Goal: Information Seeking & Learning: Learn about a topic

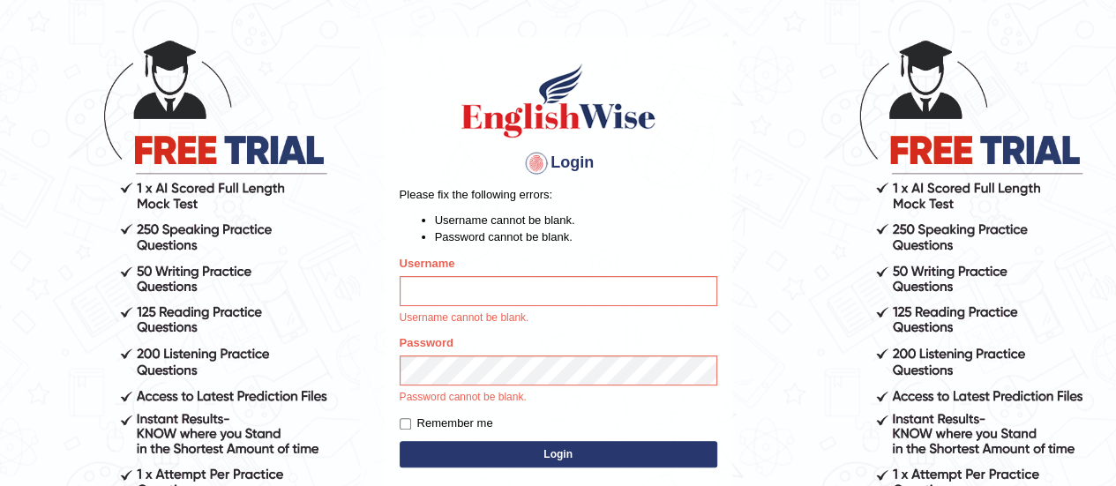
scroll to position [76, 0]
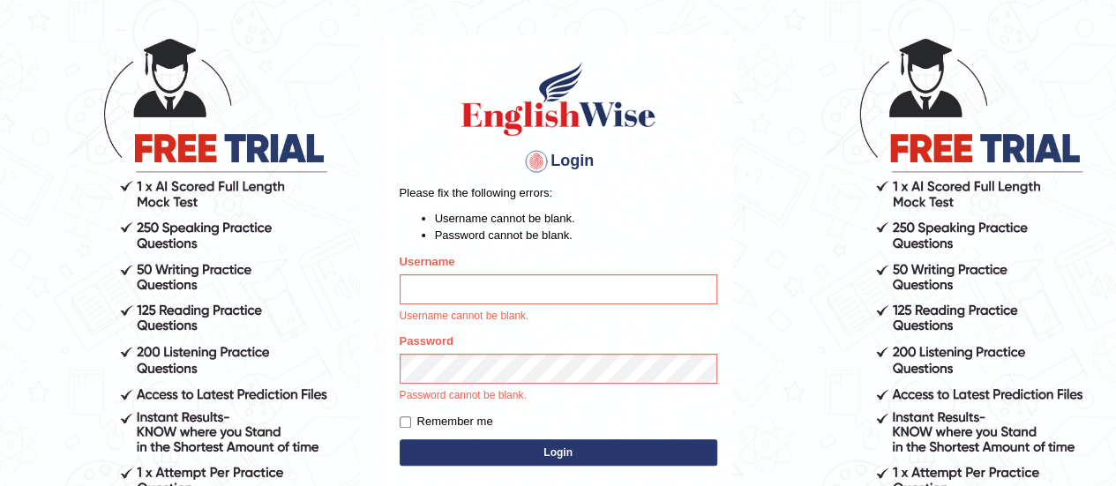
type input "karanvir_parramatta"
click at [484, 444] on button "Login" at bounding box center [558, 452] width 317 height 26
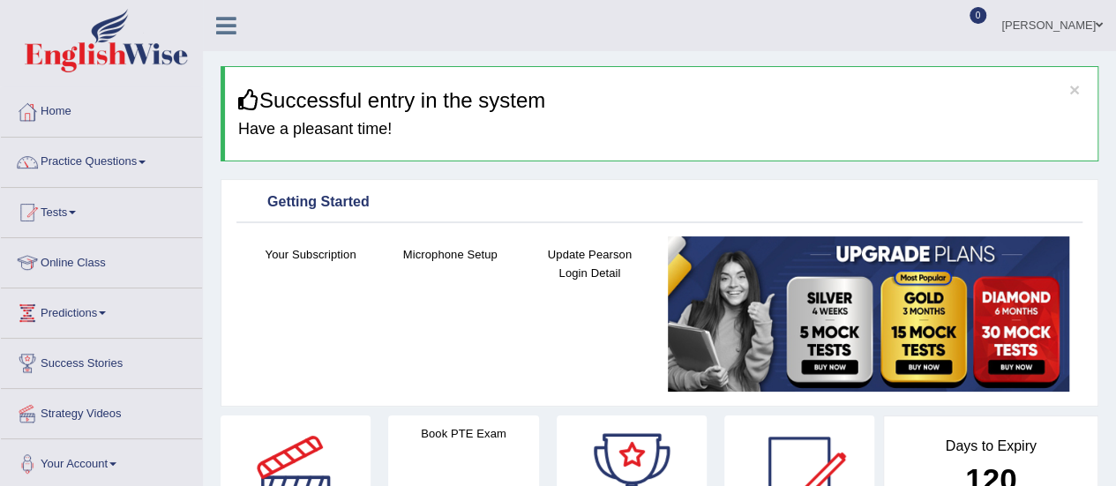
click at [124, 167] on link "Practice Questions" at bounding box center [101, 160] width 201 height 44
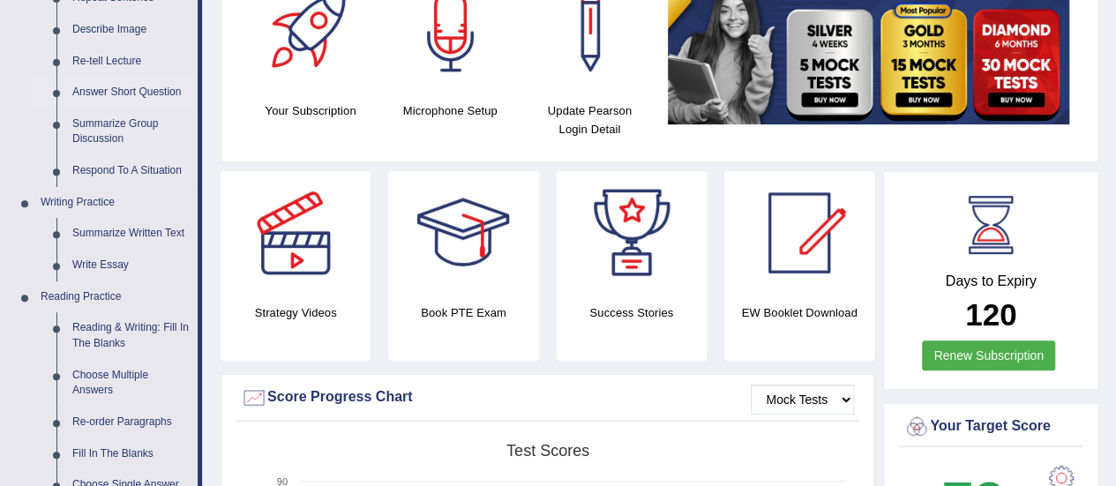
scroll to position [130, 0]
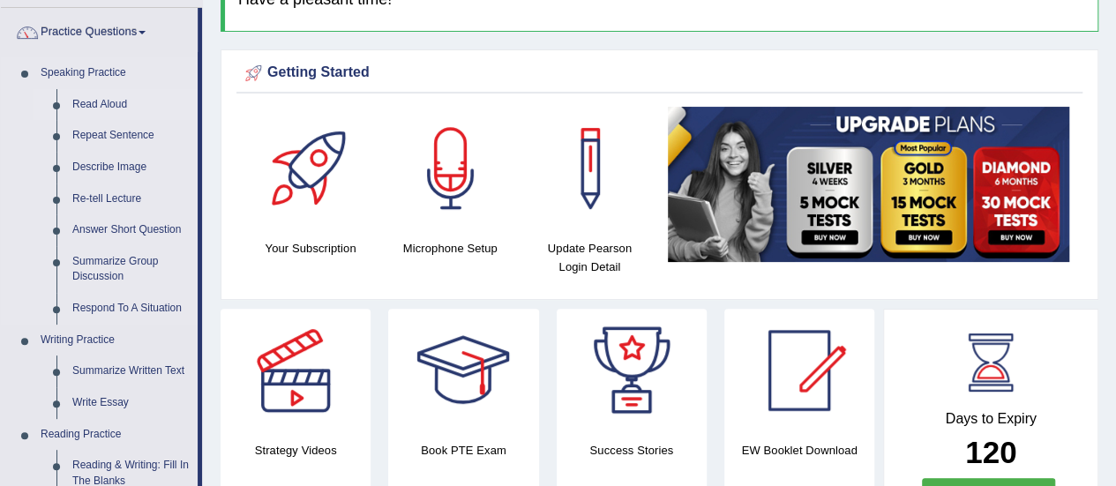
click at [105, 108] on link "Read Aloud" at bounding box center [130, 105] width 133 height 32
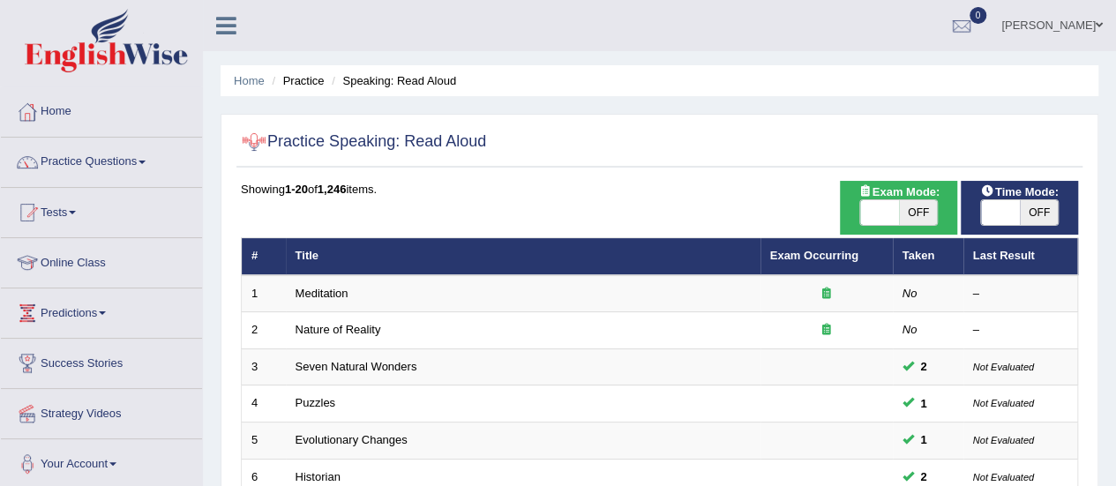
click at [321, 291] on link "Meditation" at bounding box center [321, 293] width 53 height 13
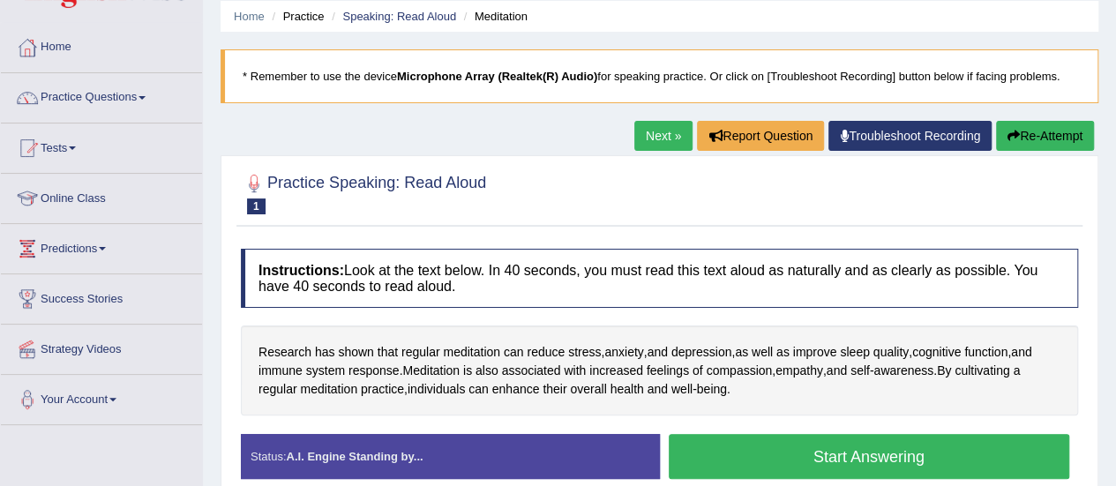
scroll to position [67, 0]
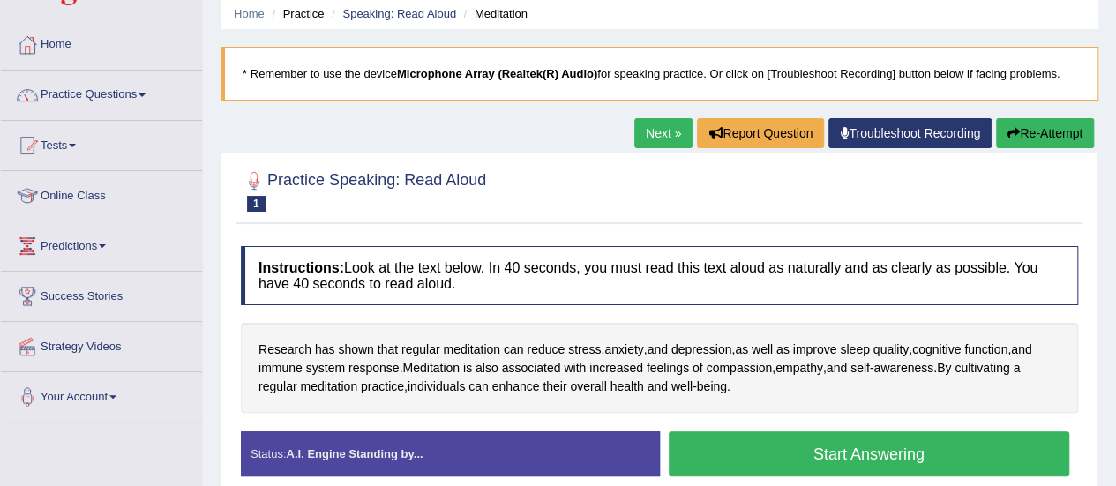
click at [143, 86] on link "Practice Questions" at bounding box center [101, 93] width 201 height 44
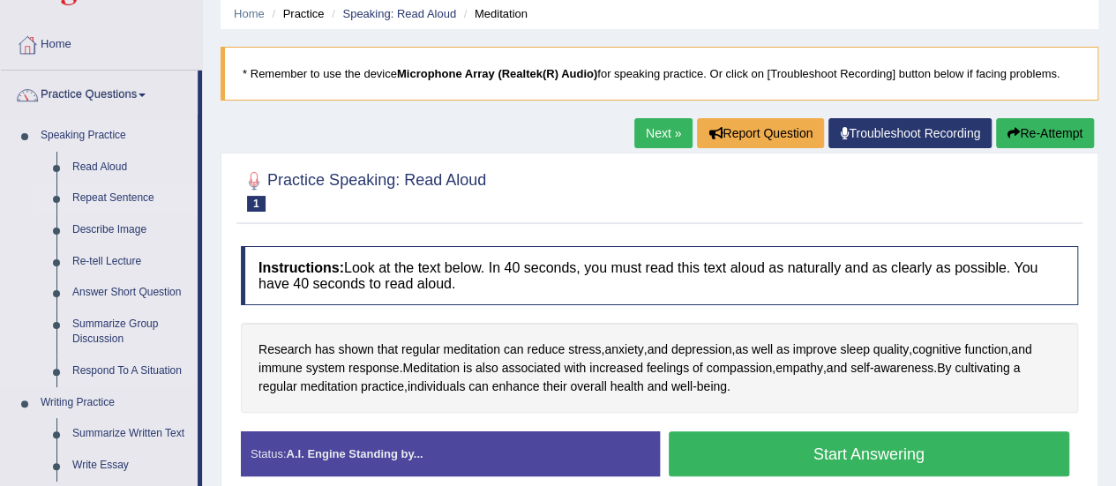
click at [137, 193] on link "Repeat Sentence" at bounding box center [130, 199] width 133 height 32
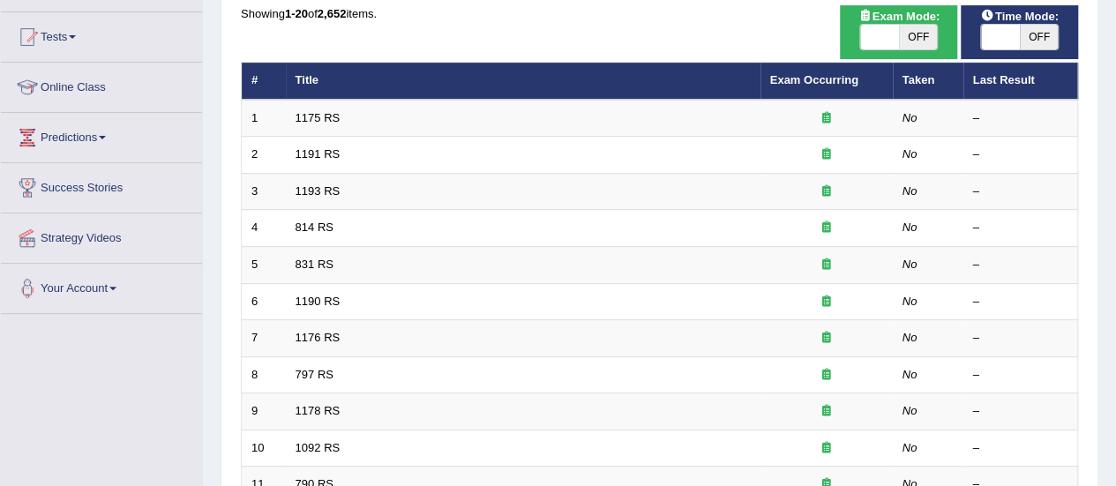
scroll to position [181, 0]
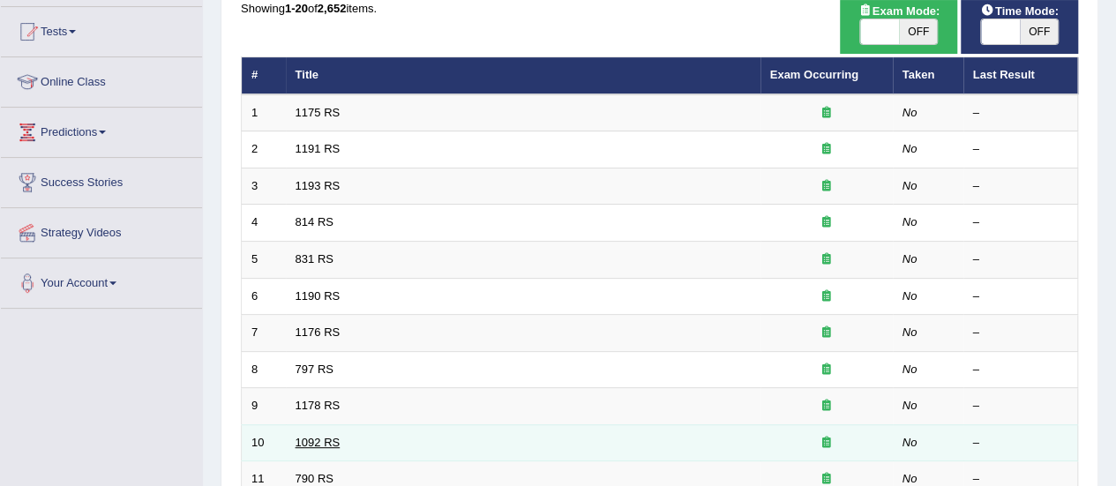
click at [313, 439] on link "1092 RS" at bounding box center [317, 442] width 45 height 13
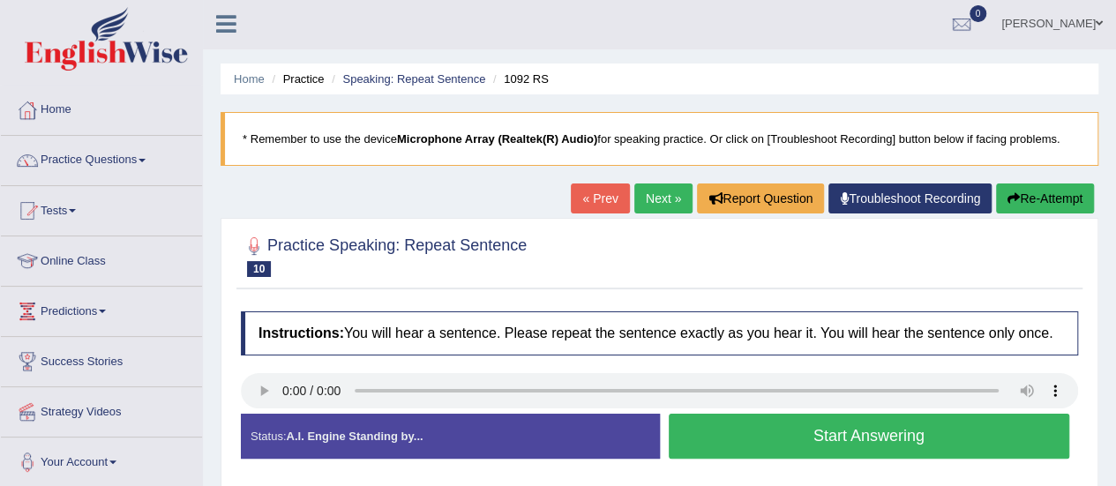
click at [640, 209] on link "Next »" at bounding box center [663, 198] width 58 height 30
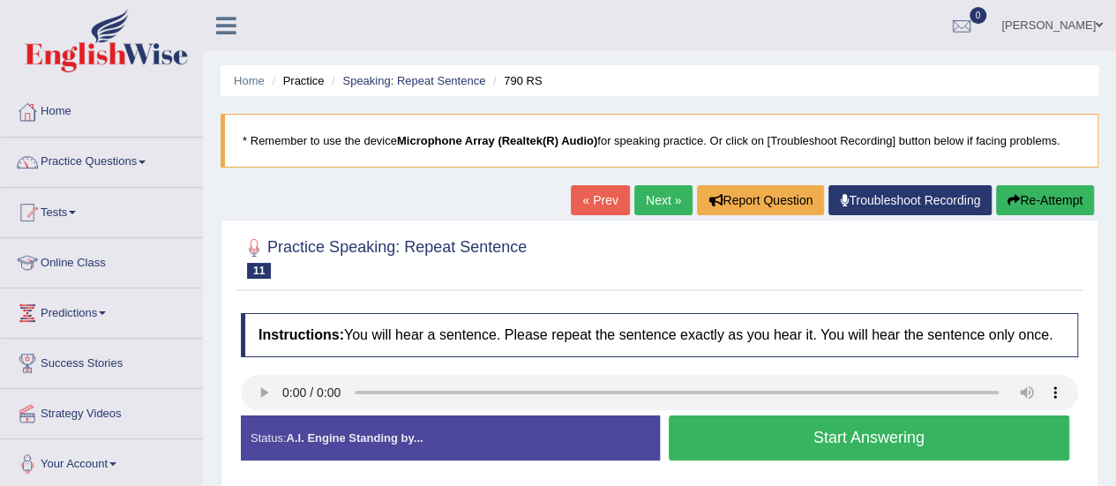
click at [1079, 200] on button "Re-Attempt" at bounding box center [1045, 200] width 98 height 30
click at [653, 209] on link "Next »" at bounding box center [663, 200] width 58 height 30
click at [667, 190] on link "Next »" at bounding box center [663, 200] width 58 height 30
click at [105, 169] on link "Practice Questions" at bounding box center [101, 160] width 201 height 44
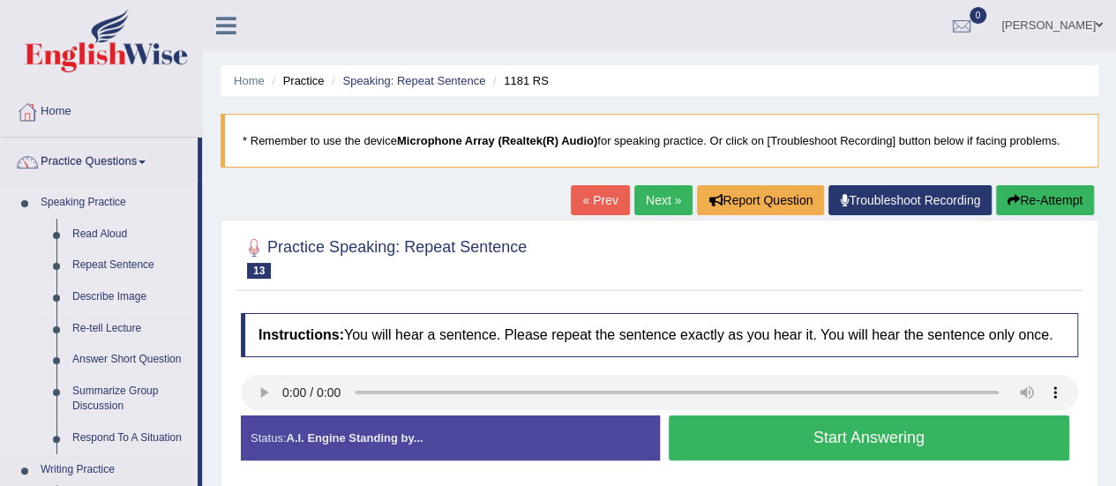
click at [110, 295] on link "Describe Image" at bounding box center [130, 297] width 133 height 32
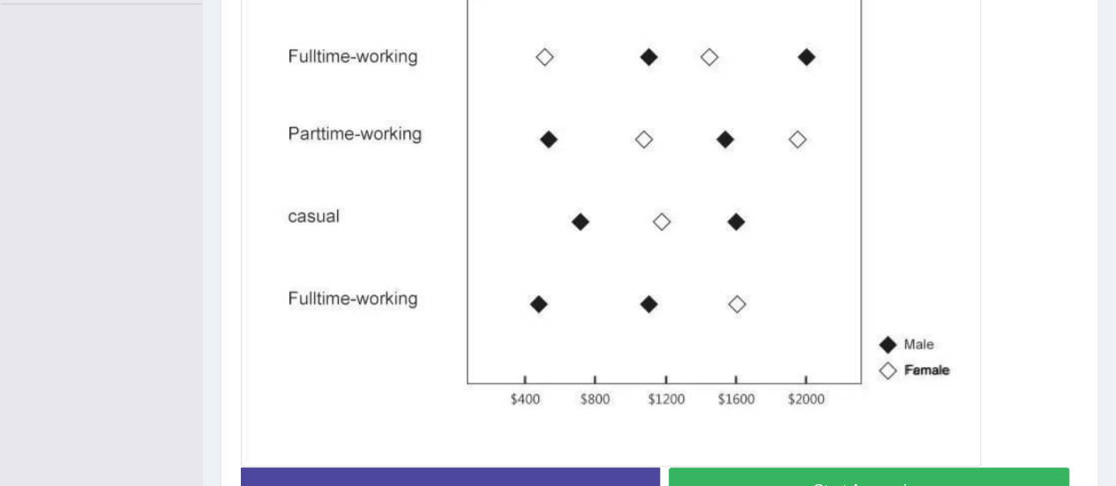
scroll to position [487, 0]
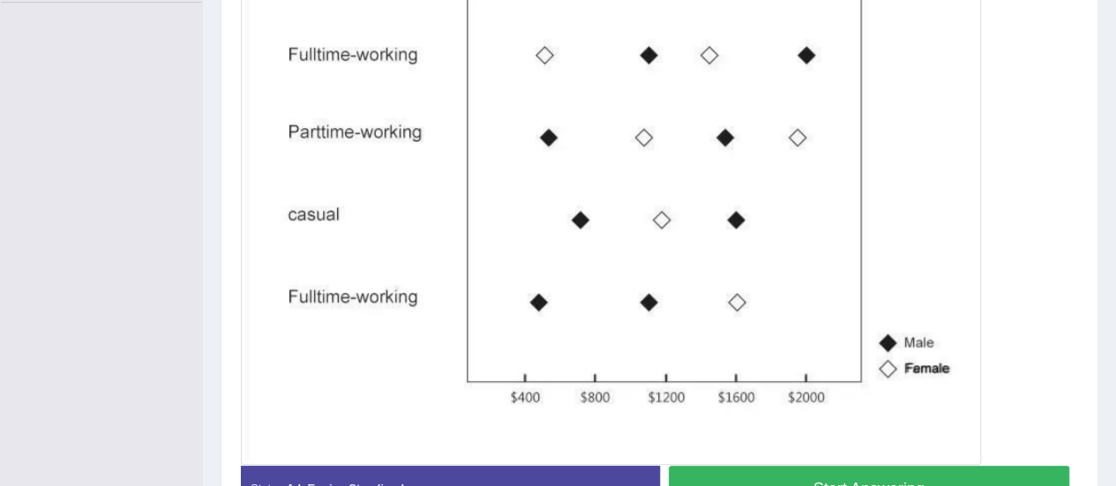
click at [810, 467] on button "Start Answering" at bounding box center [868, 488] width 401 height 45
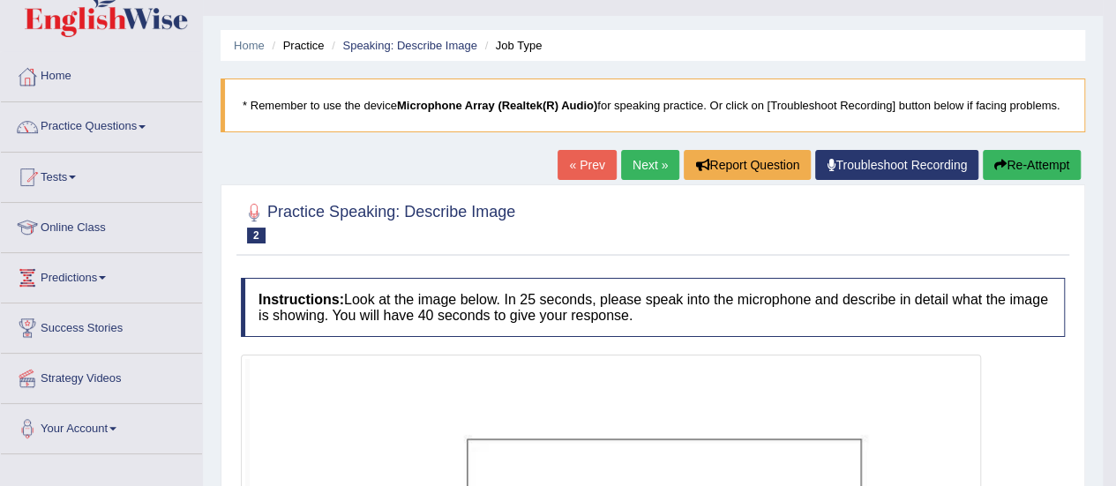
scroll to position [0, 0]
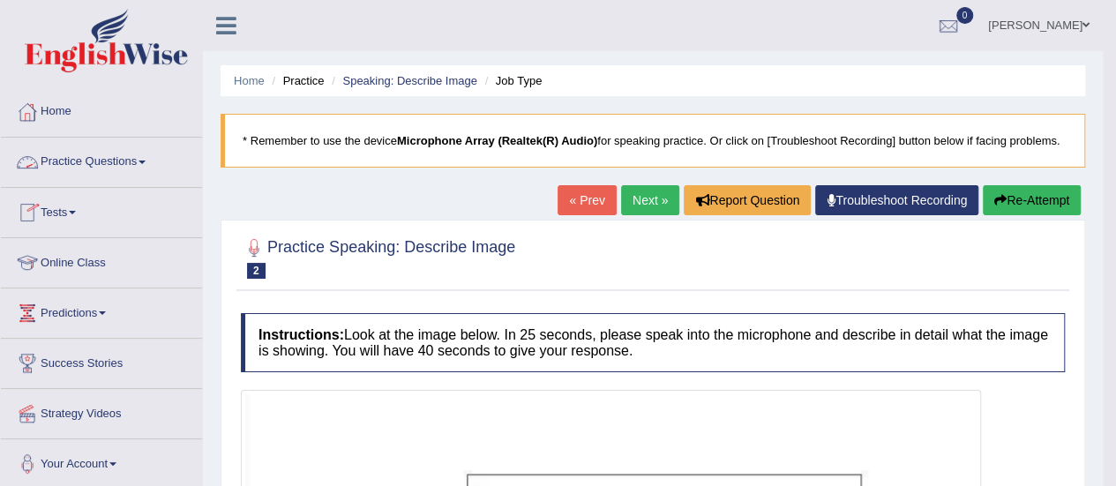
click at [106, 164] on link "Practice Questions" at bounding box center [101, 160] width 201 height 44
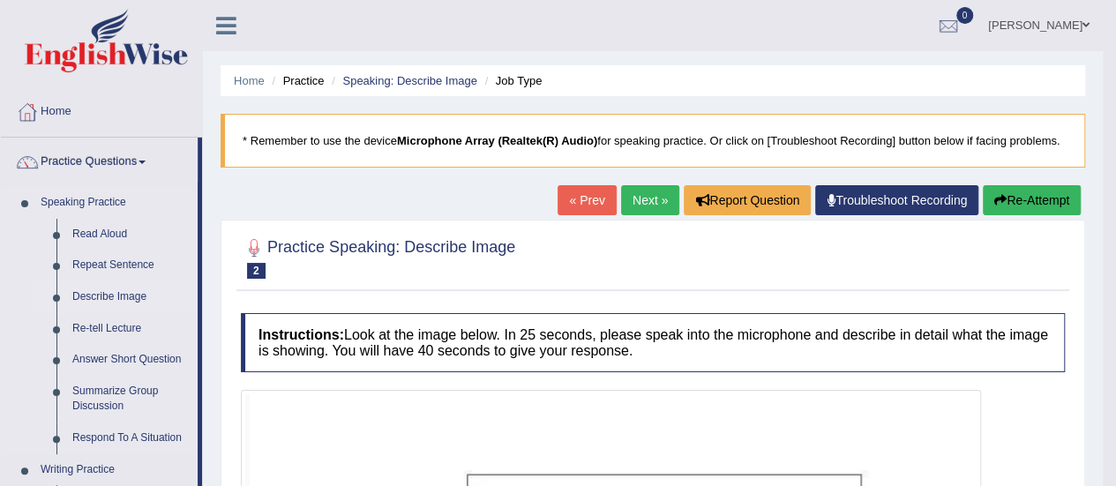
click at [123, 297] on link "Describe Image" at bounding box center [130, 297] width 133 height 32
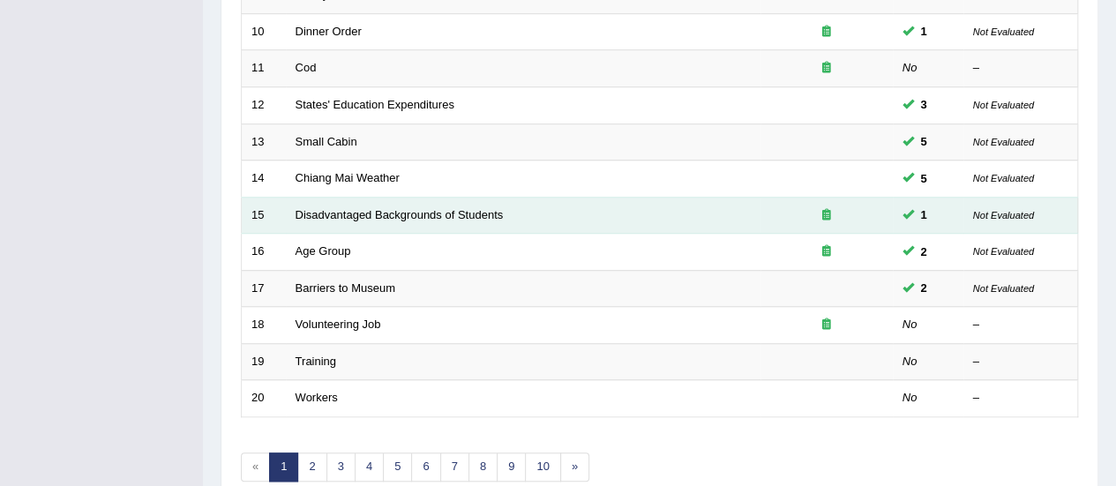
scroll to position [591, 0]
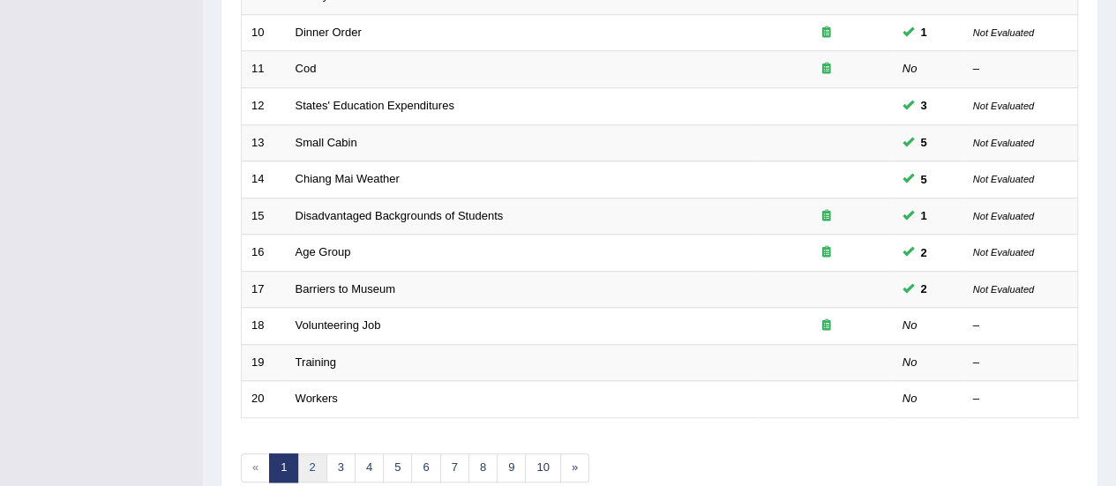
click at [305, 456] on link "2" at bounding box center [311, 467] width 29 height 29
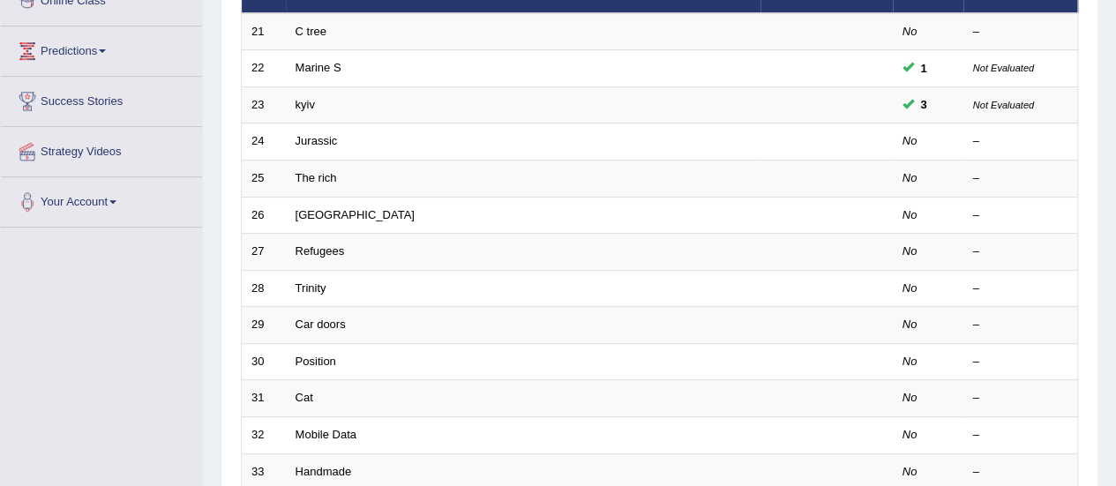
scroll to position [265, 0]
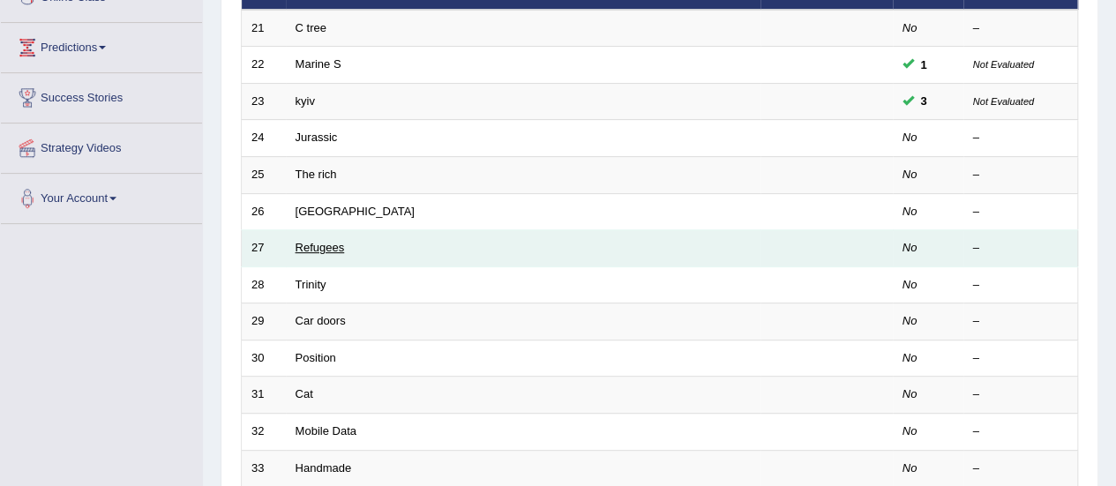
click at [328, 248] on link "Refugees" at bounding box center [319, 247] width 49 height 13
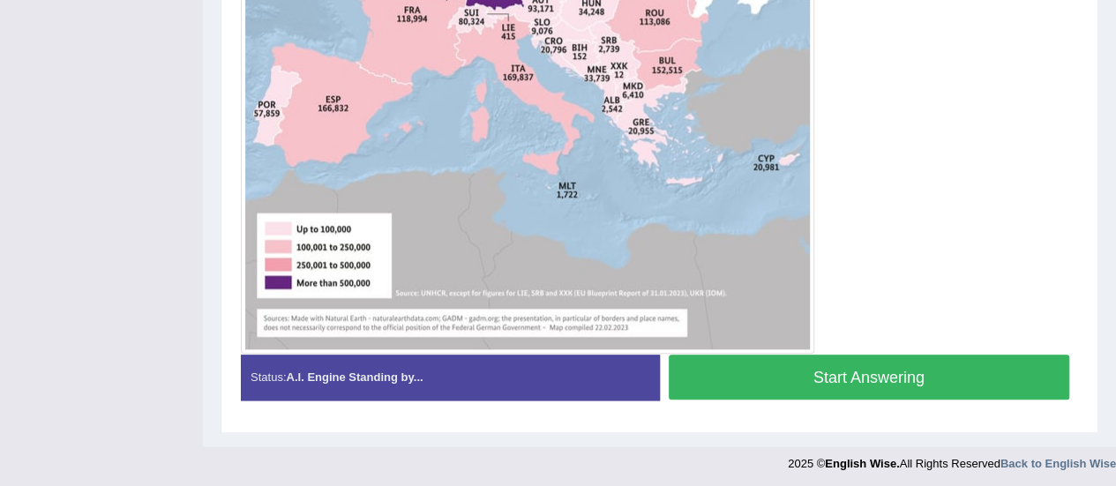
scroll to position [843, 0]
click at [847, 369] on button "Start Answering" at bounding box center [868, 377] width 401 height 45
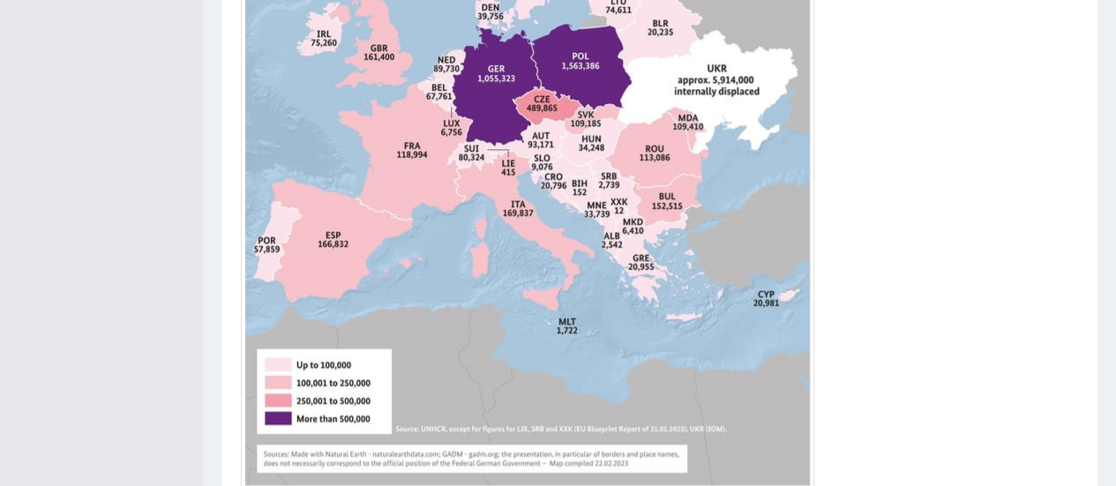
scroll to position [859, 0]
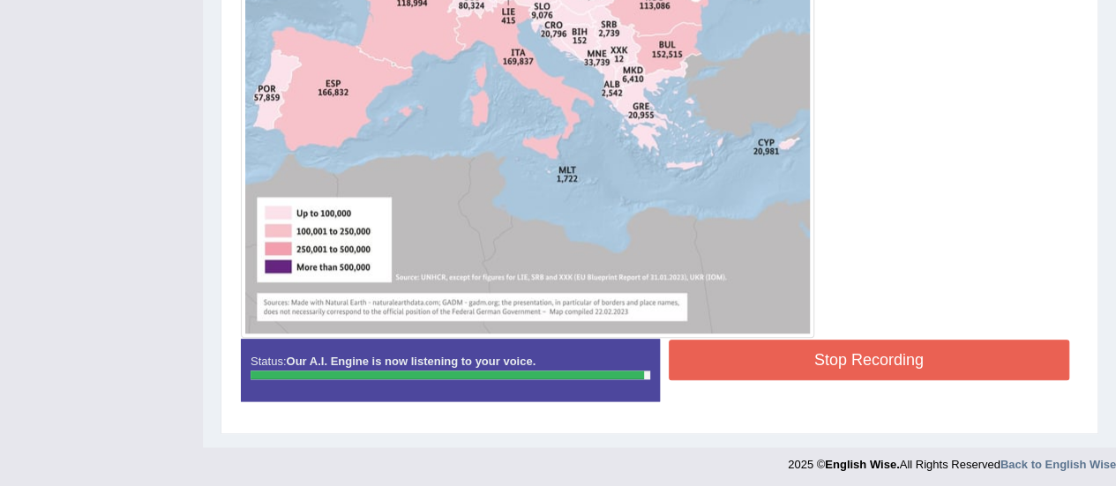
click at [783, 357] on button "Stop Recording" at bounding box center [868, 360] width 401 height 41
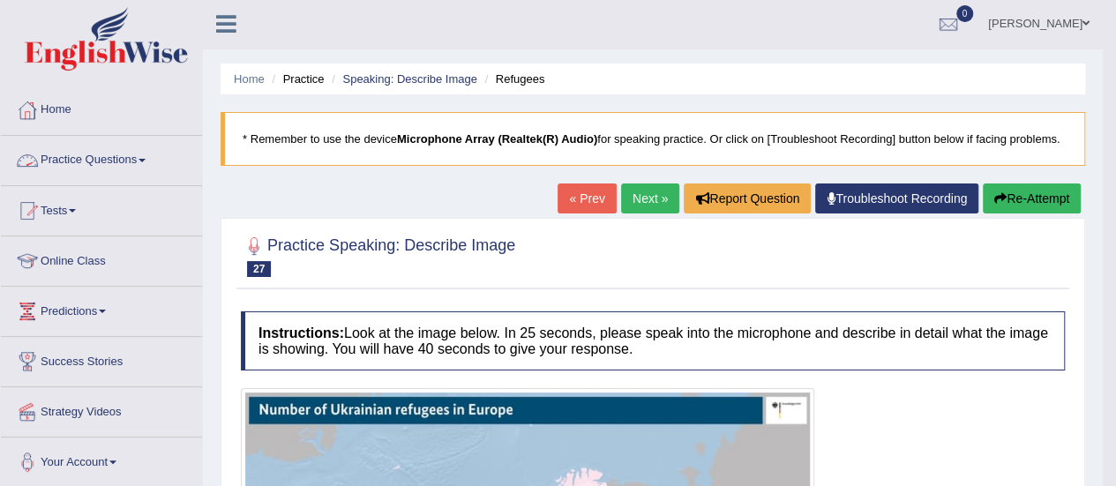
scroll to position [0, 0]
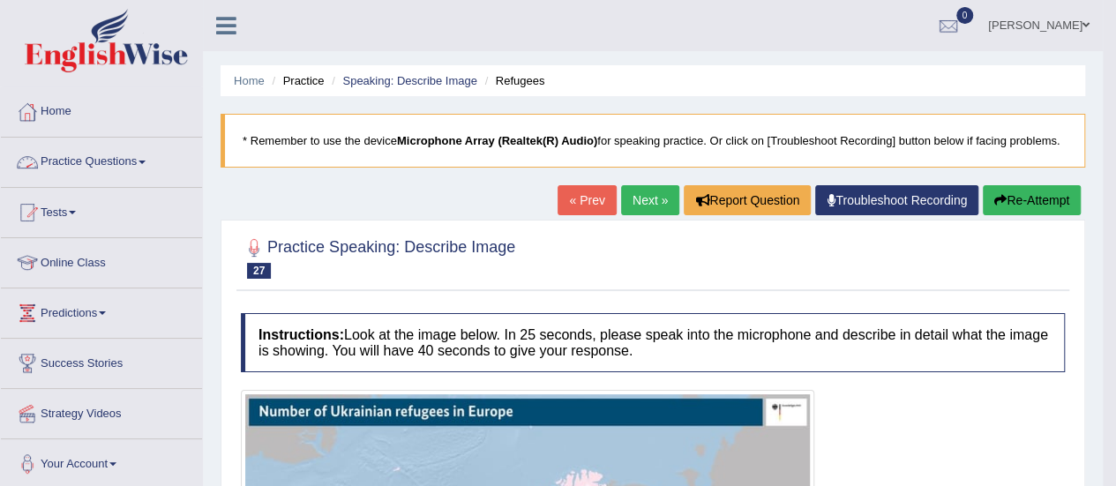
click at [136, 161] on link "Practice Questions" at bounding box center [101, 160] width 201 height 44
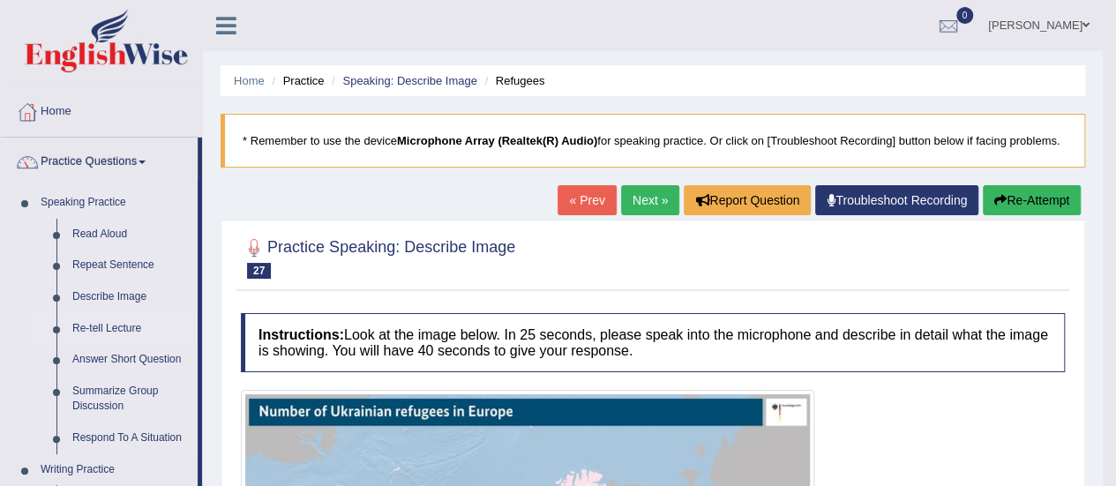
click at [123, 330] on link "Re-tell Lecture" at bounding box center [130, 329] width 133 height 32
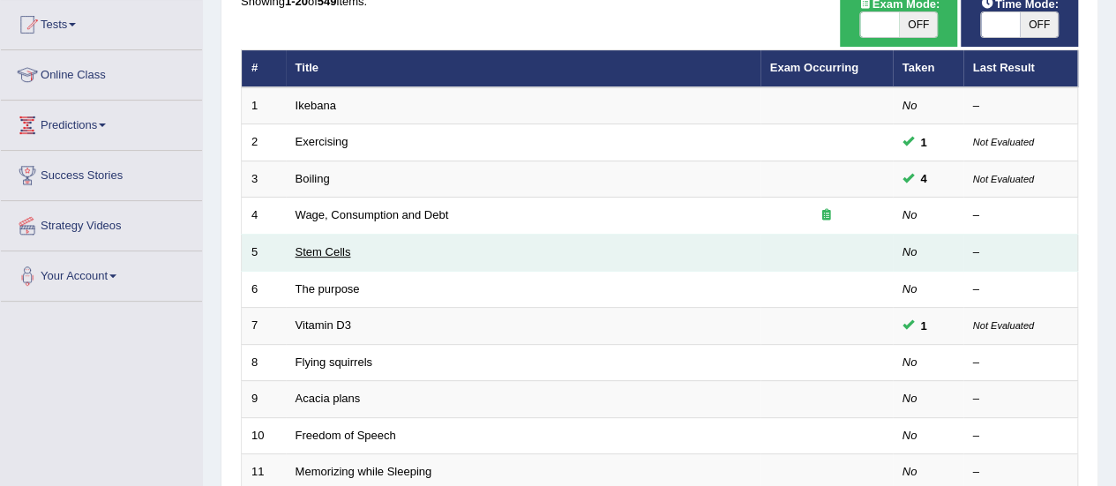
click at [321, 251] on link "Stem Cells" at bounding box center [323, 251] width 56 height 13
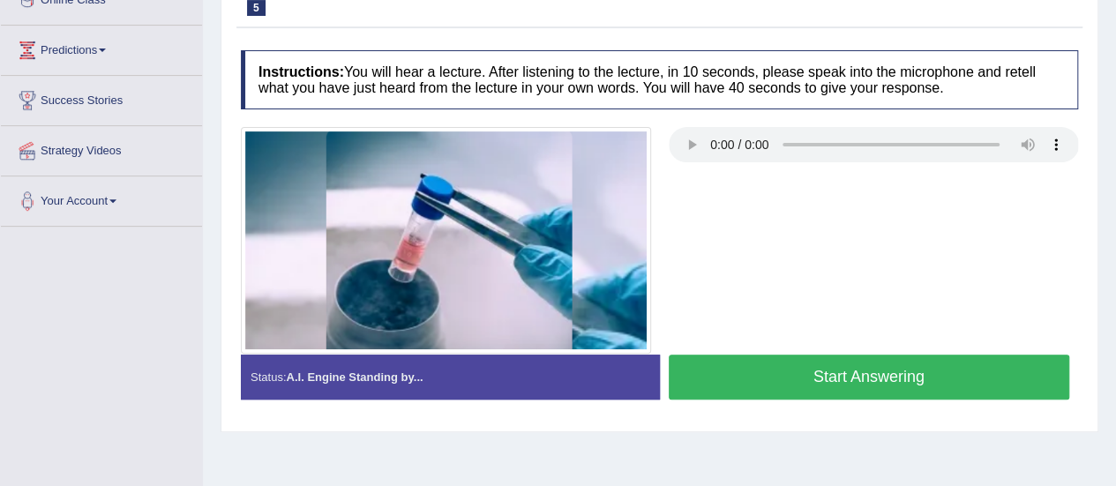
click at [665, 412] on div "Status: A.I. Engine Standing by... Start Answering Stop Recording" at bounding box center [659, 386] width 837 height 63
click at [824, 253] on div at bounding box center [659, 240] width 855 height 226
click at [896, 366] on button "Start Answering" at bounding box center [868, 377] width 401 height 45
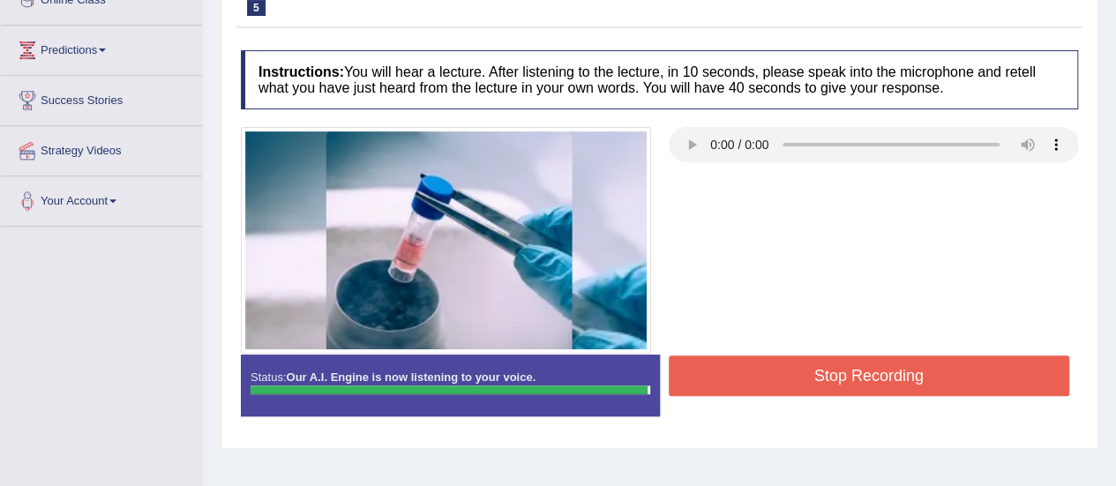
click at [896, 366] on button "Stop Recording" at bounding box center [868, 375] width 401 height 41
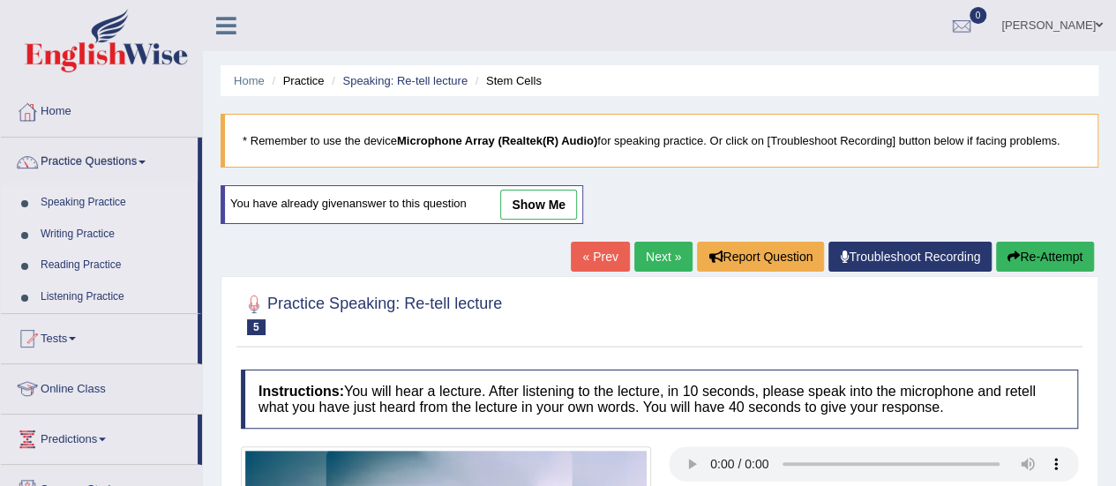
click at [99, 193] on link "Speaking Practice" at bounding box center [115, 203] width 165 height 32
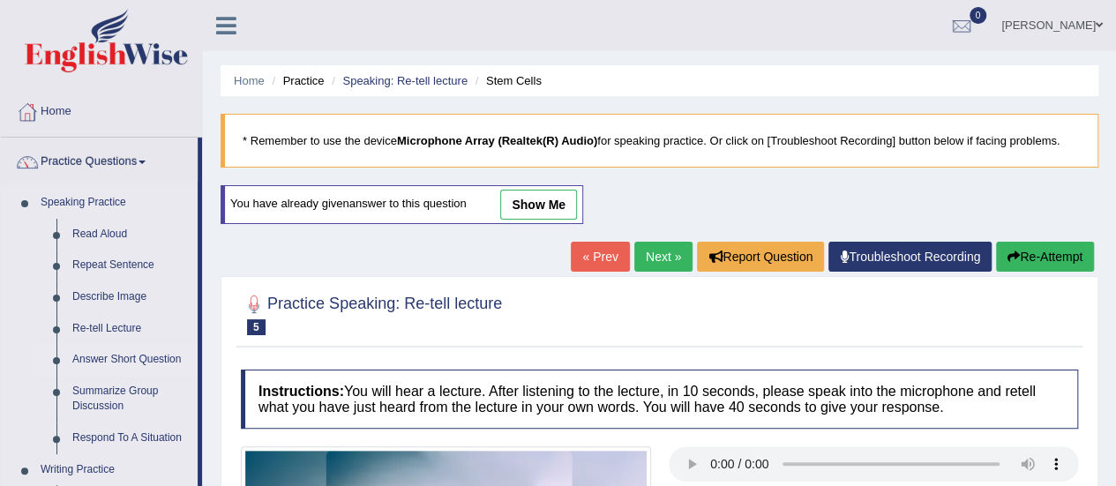
click at [100, 352] on link "Answer Short Question" at bounding box center [130, 360] width 133 height 32
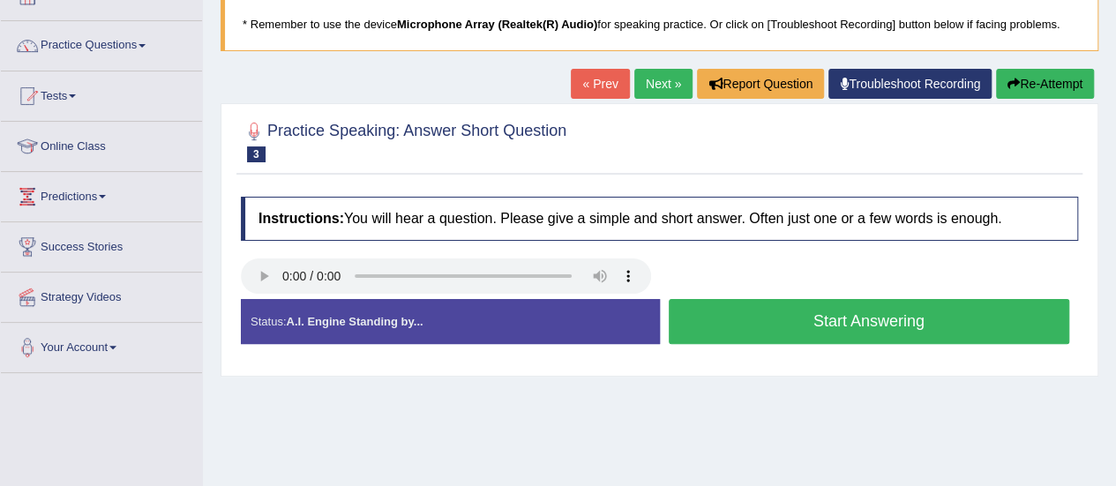
click at [729, 306] on button "Start Answering" at bounding box center [868, 321] width 401 height 45
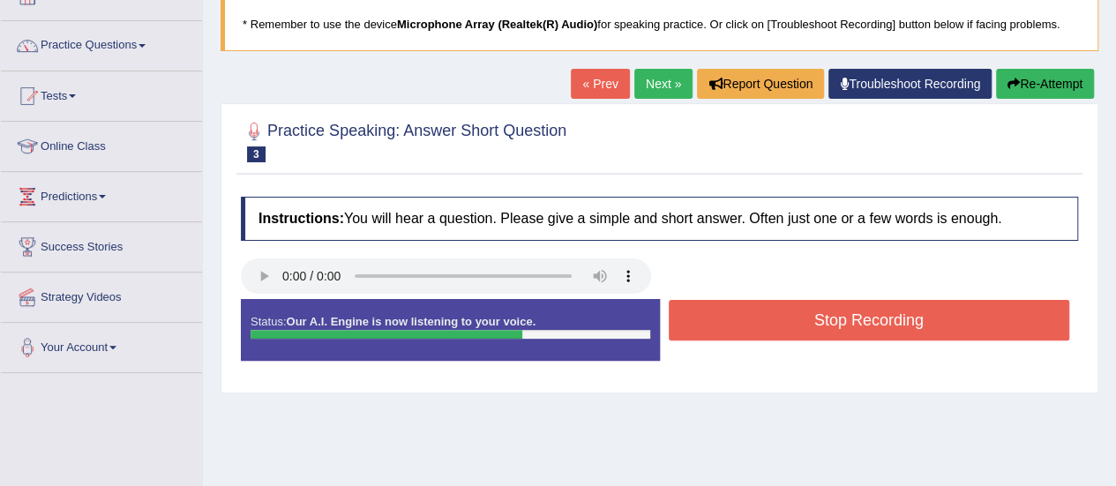
click at [729, 306] on button "Stop Recording" at bounding box center [868, 320] width 401 height 41
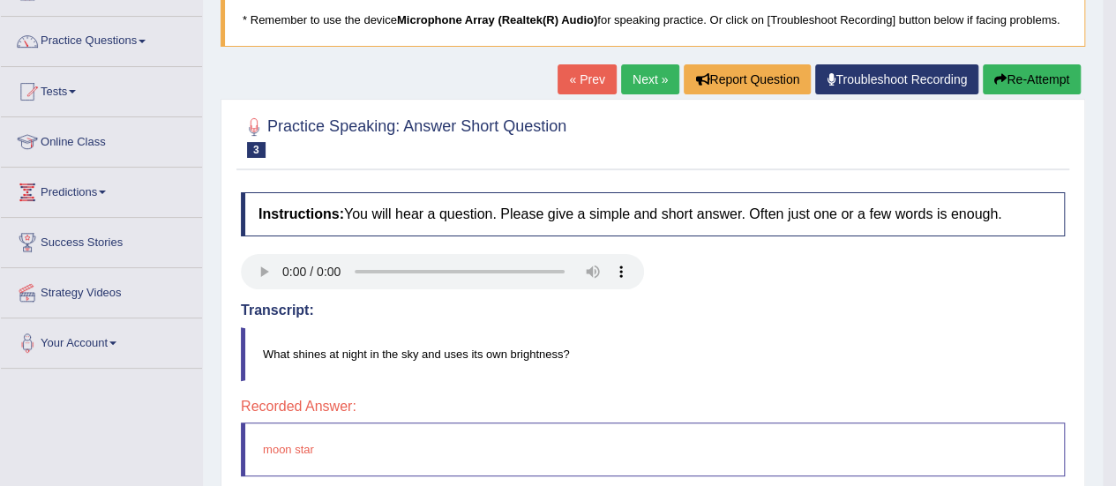
scroll to position [123, 0]
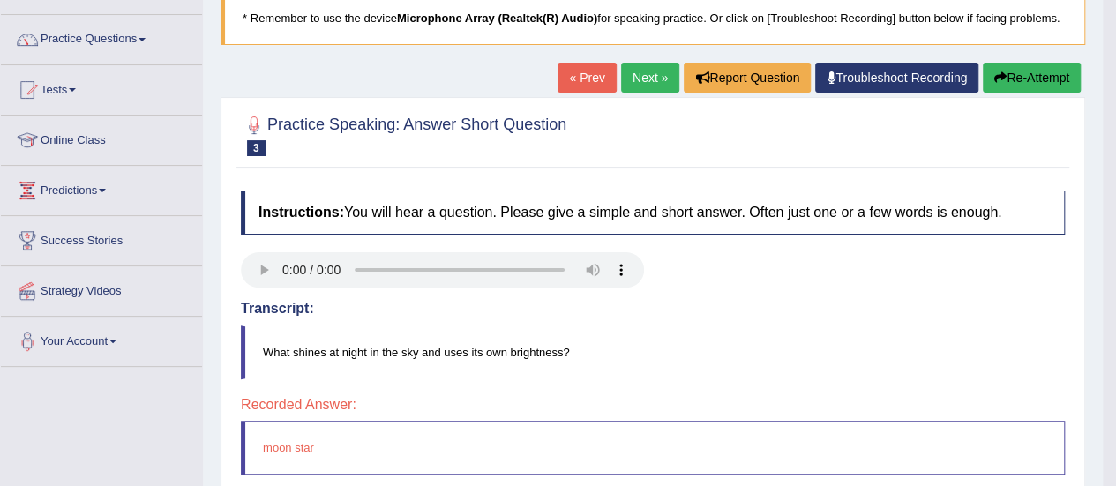
click at [628, 77] on link "Next »" at bounding box center [650, 78] width 58 height 30
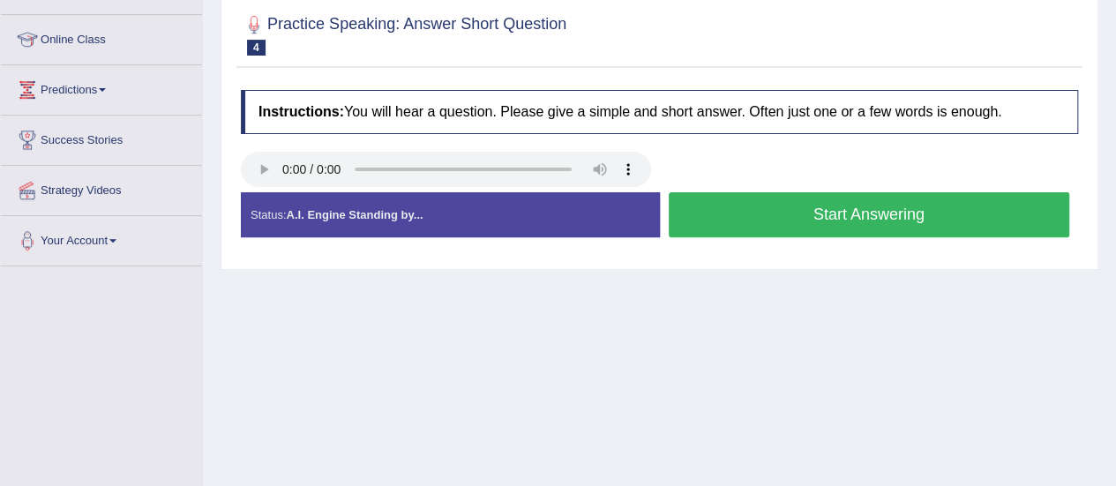
click at [902, 211] on button "Start Answering" at bounding box center [868, 214] width 401 height 45
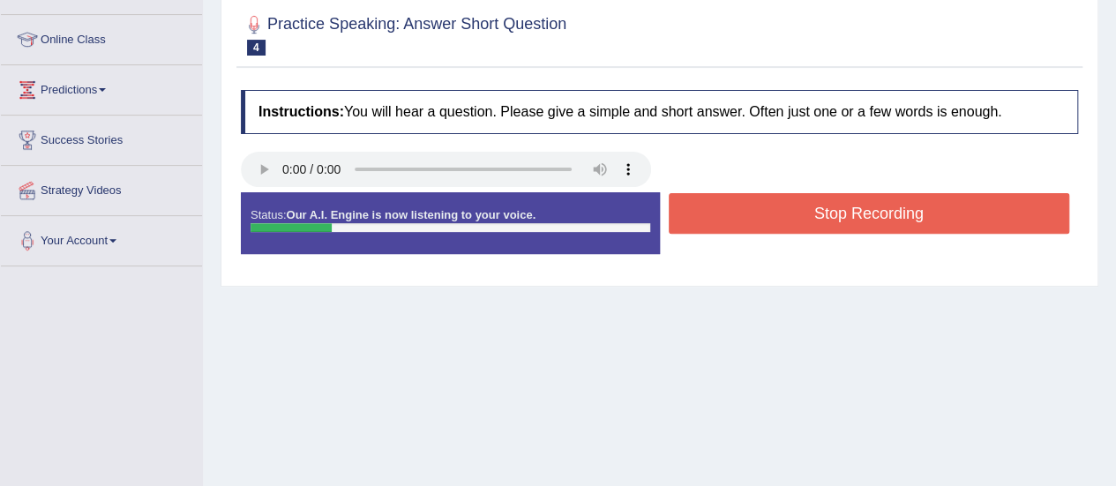
click at [902, 211] on button "Stop Recording" at bounding box center [868, 213] width 401 height 41
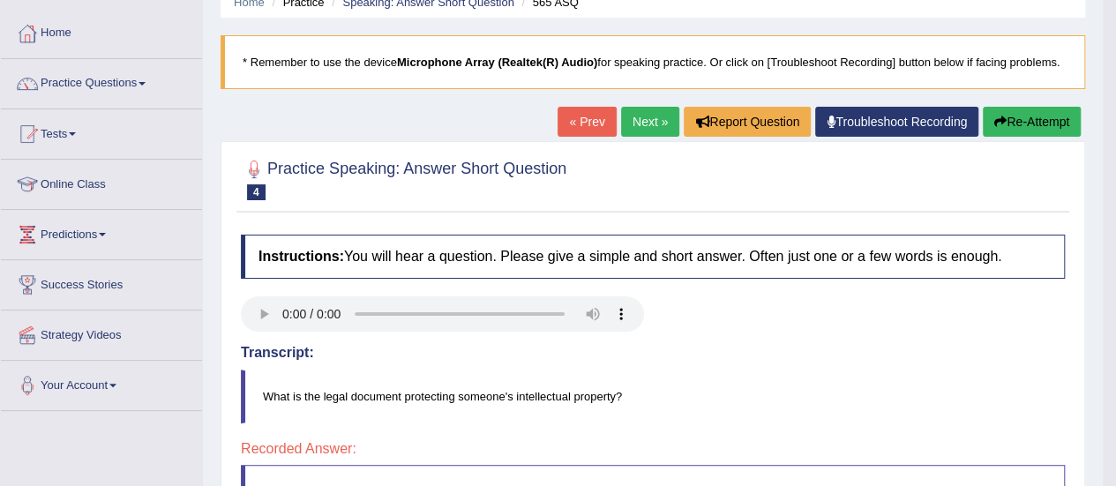
scroll to position [76, 0]
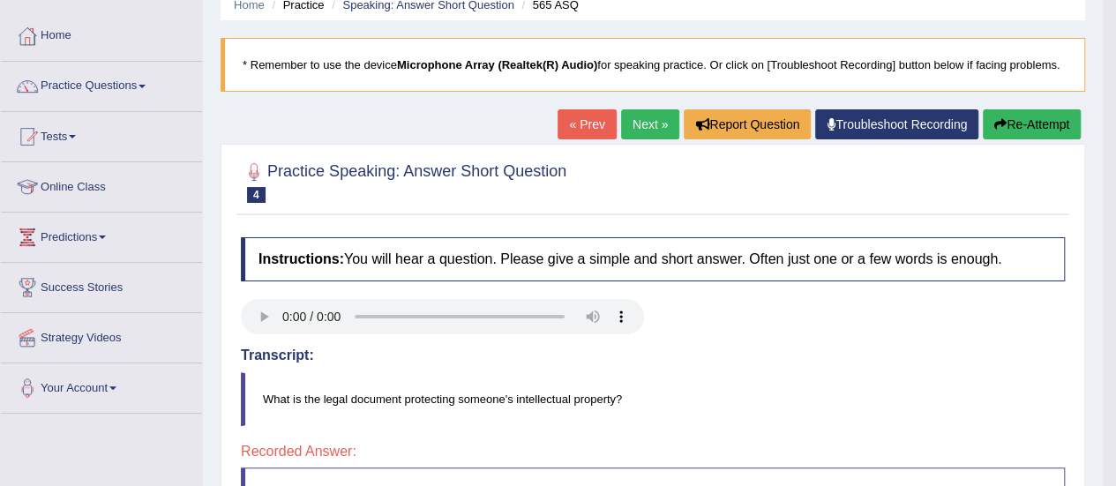
click at [113, 77] on link "Practice Questions" at bounding box center [101, 84] width 201 height 44
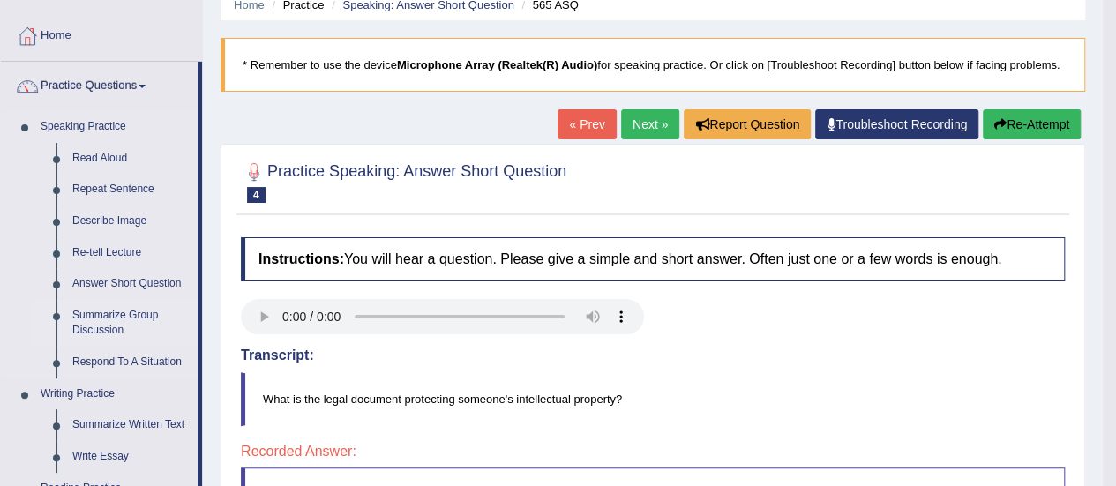
click at [91, 324] on link "Summarize Group Discussion" at bounding box center [130, 323] width 133 height 47
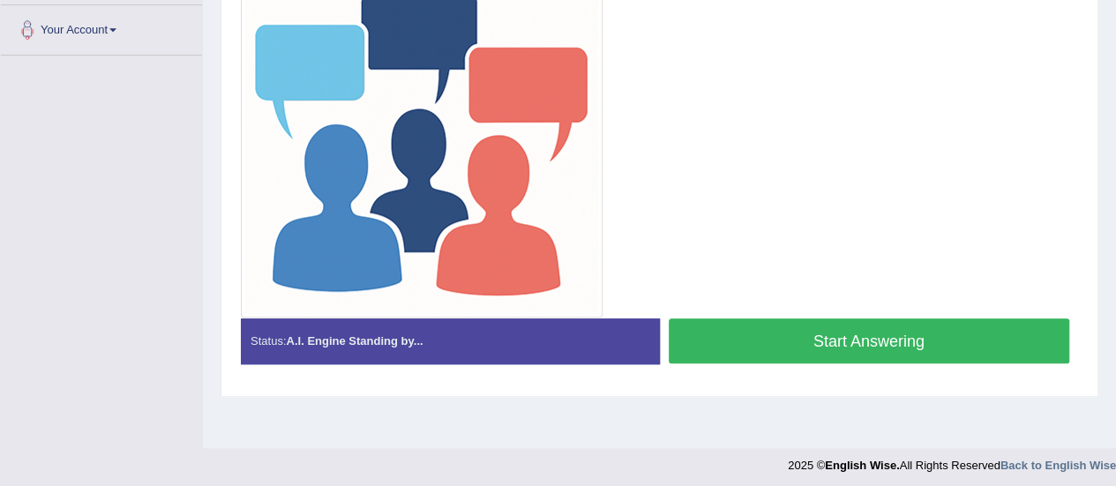
scroll to position [439, 0]
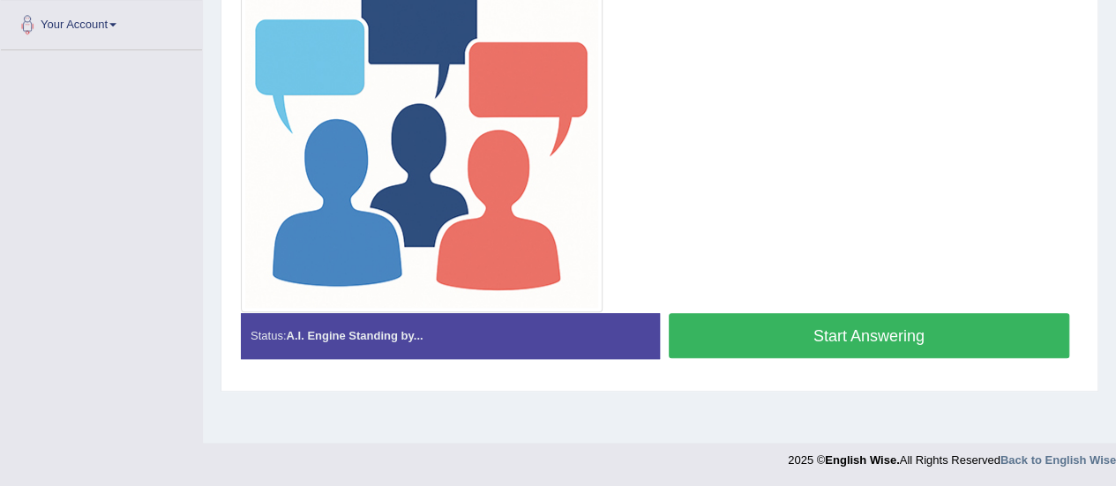
click at [828, 351] on button "Start Answering" at bounding box center [868, 335] width 401 height 45
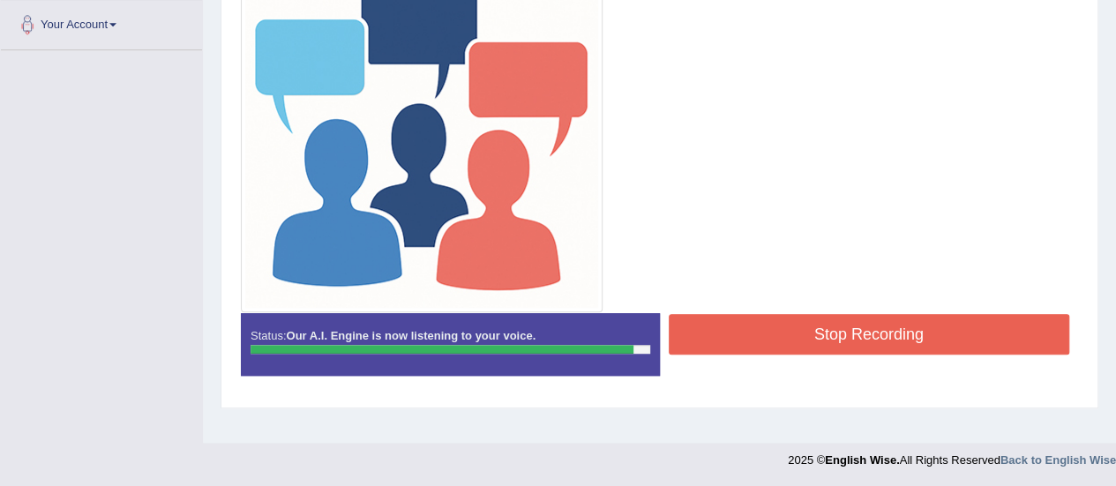
click at [840, 324] on button "Stop Recording" at bounding box center [868, 334] width 401 height 41
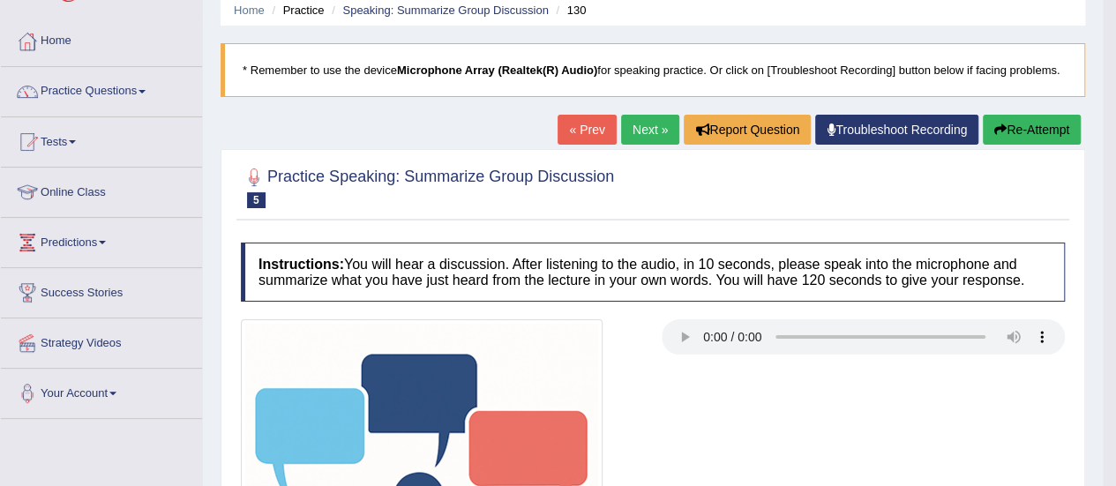
scroll to position [0, 0]
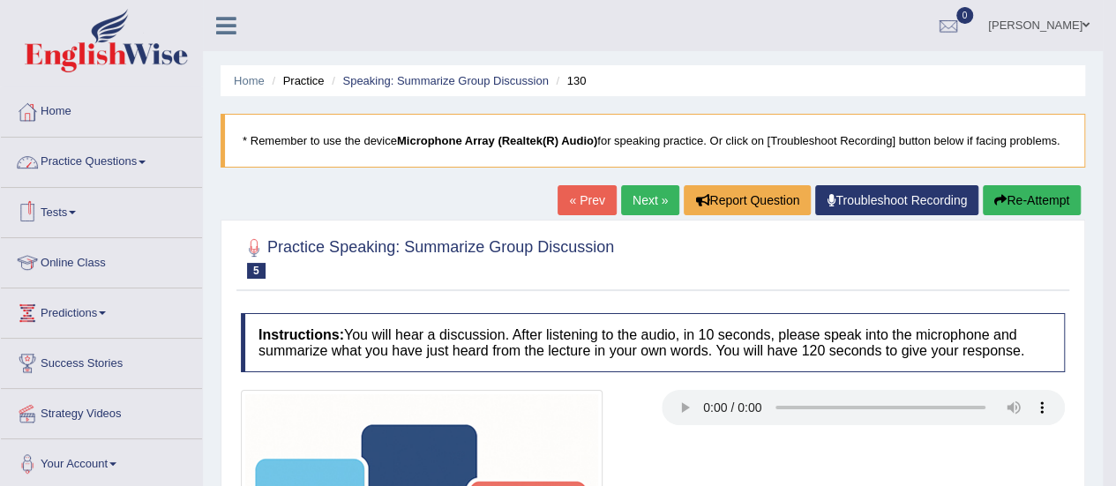
click at [146, 161] on span at bounding box center [141, 163] width 7 height 4
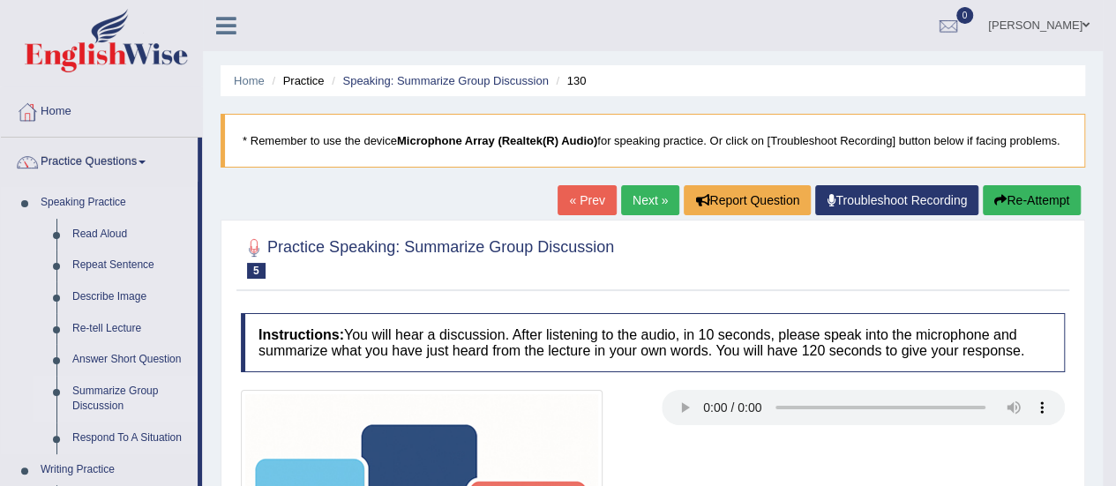
scroll to position [111, 0]
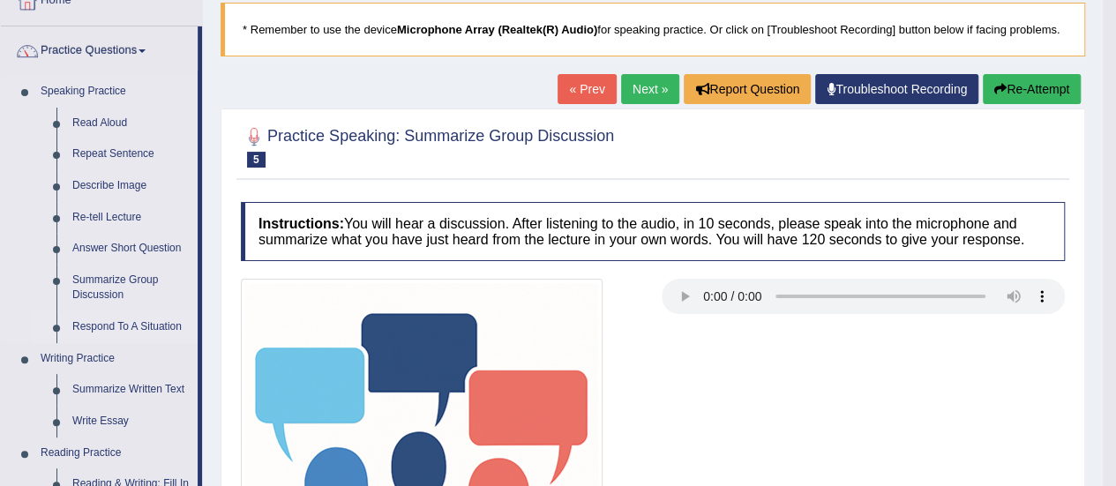
click at [141, 326] on link "Respond To A Situation" at bounding box center [130, 327] width 133 height 32
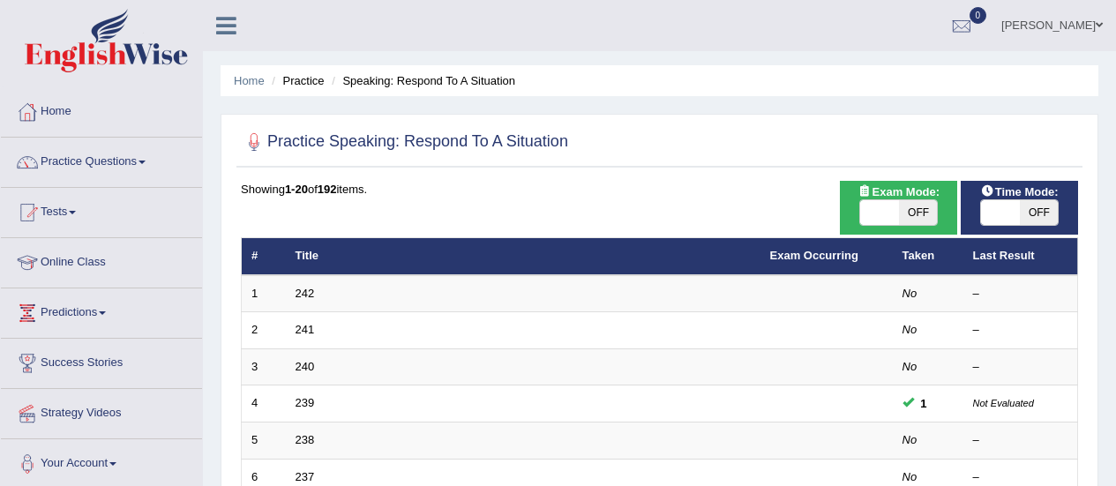
scroll to position [230, 0]
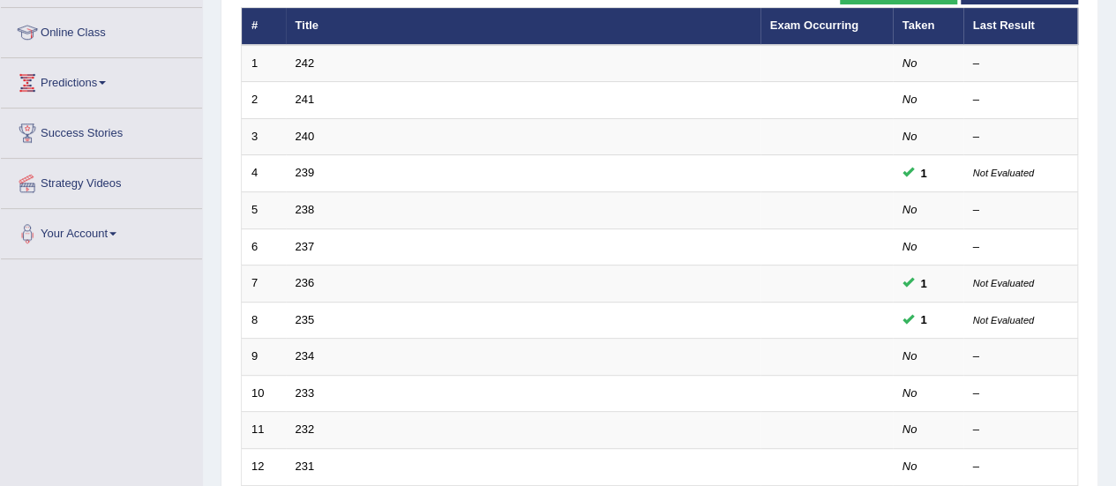
click at [295, 240] on link "237" at bounding box center [304, 246] width 19 height 13
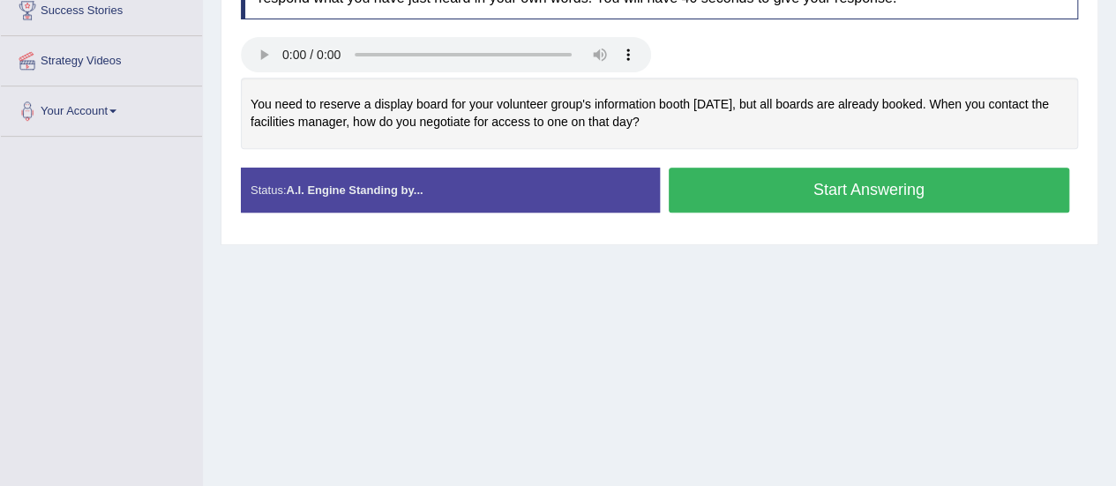
click at [728, 204] on button "Start Answering" at bounding box center [868, 190] width 401 height 45
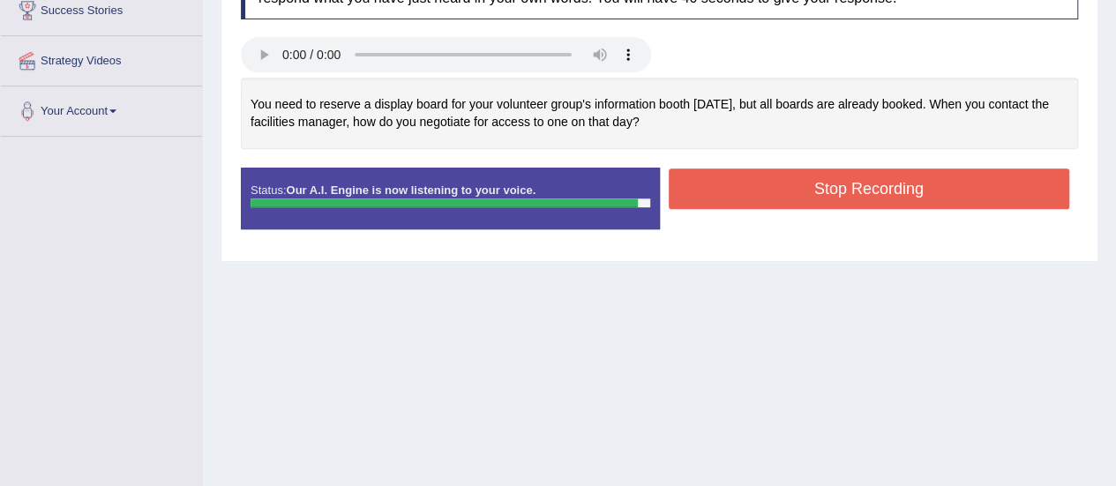
click at [781, 179] on button "Stop Recording" at bounding box center [868, 188] width 401 height 41
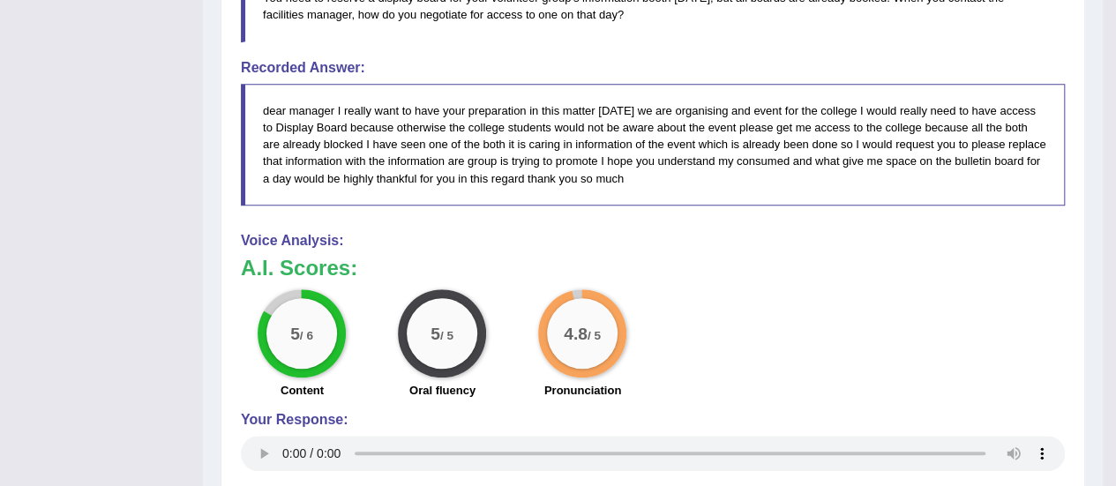
scroll to position [507, 0]
